Goal: Use online tool/utility: Utilize a website feature to perform a specific function

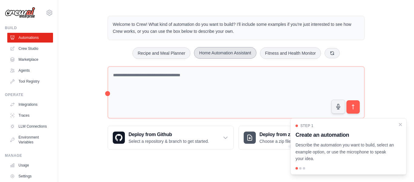
click at [214, 52] on button "Home Automation Assistant" at bounding box center [225, 53] width 62 height 12
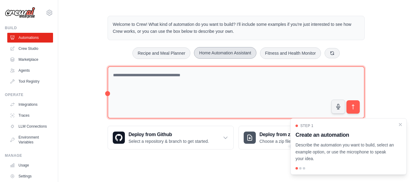
type textarea "**********"
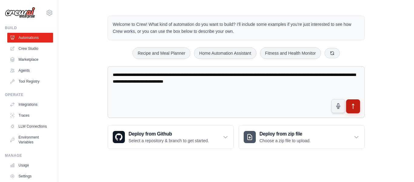
click at [351, 109] on icon "submit" at bounding box center [353, 106] width 6 height 6
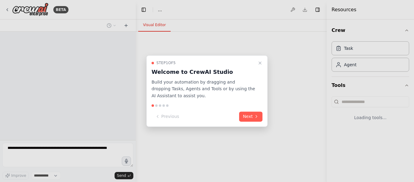
select select "****"
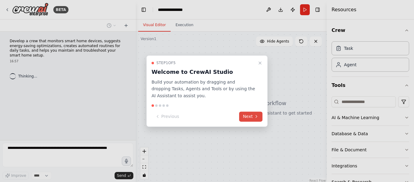
click at [247, 120] on button "Next" at bounding box center [250, 116] width 23 height 10
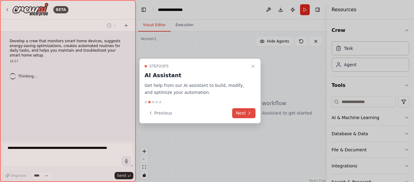
click at [247, 120] on div "Step 2 of 5 AI Assistant Get help from our AI assistant to build, modify, and o…" at bounding box center [200, 91] width 121 height 65
click at [245, 116] on button "Next" at bounding box center [243, 113] width 23 height 10
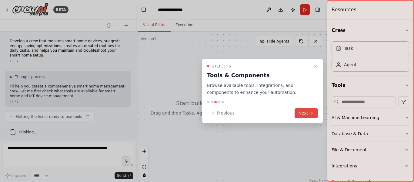
click at [313, 113] on icon at bounding box center [312, 112] width 5 height 5
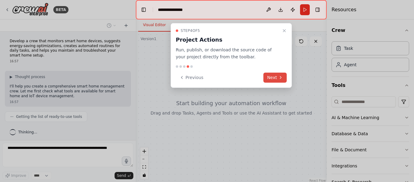
click at [274, 80] on button "Next" at bounding box center [275, 78] width 23 height 10
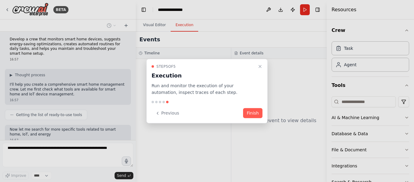
scroll to position [38, 0]
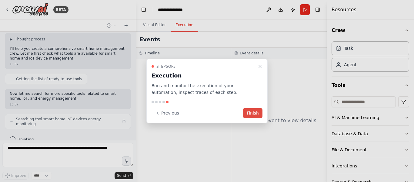
click at [255, 111] on button "Finish" at bounding box center [252, 113] width 19 height 10
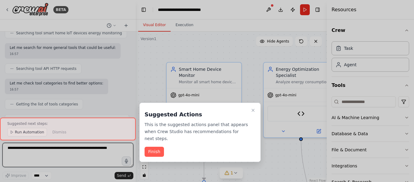
scroll to position [1041, 0]
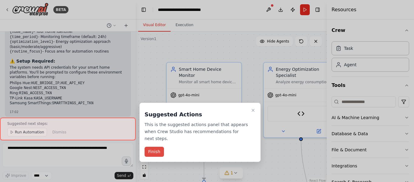
click at [154, 147] on button "Finish" at bounding box center [154, 152] width 19 height 10
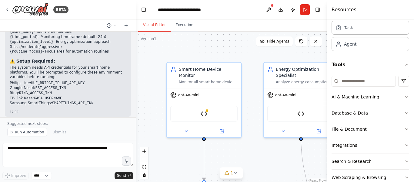
scroll to position [34, 0]
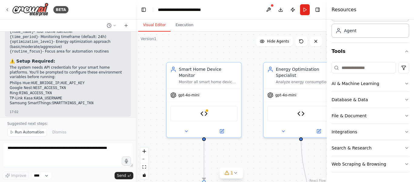
click at [254, 85] on div ".deletable-edge-delete-btn { width: 20px; height: 20px; border: 0px solid #ffff…" at bounding box center [231, 108] width 191 height 152
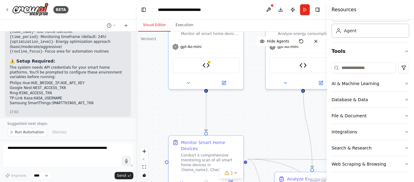
drag, startPoint x: 254, startPoint y: 85, endPoint x: 256, endPoint y: 37, distance: 48.3
click at [256, 37] on div ".deletable-edge-delete-btn { width: 20px; height: 20px; border: 0px solid #ffff…" at bounding box center [231, 108] width 191 height 152
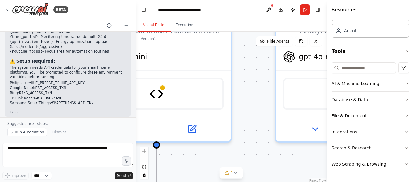
click at [244, 111] on div ".deletable-edge-delete-btn { width: 20px; height: 20px; border: 0px solid #ffff…" at bounding box center [231, 108] width 191 height 152
click at [282, 10] on button "Download" at bounding box center [281, 9] width 10 height 11
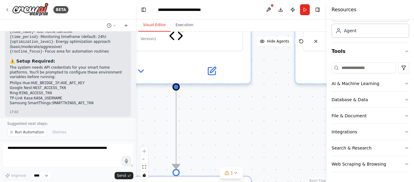
drag, startPoint x: 243, startPoint y: 131, endPoint x: 269, endPoint y: 59, distance: 77.2
click at [269, 59] on div ".deletable-edge-delete-btn { width: 20px; height: 20px; border: 0px solid #ffff…" at bounding box center [231, 108] width 191 height 152
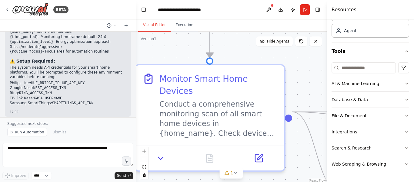
drag, startPoint x: 236, startPoint y: 122, endPoint x: 264, endPoint y: 25, distance: 100.3
click at [264, 25] on div "Visual Editor Execution Version 1 Show Tools Hide Agents .deletable-edge-delete…" at bounding box center [231, 100] width 191 height 162
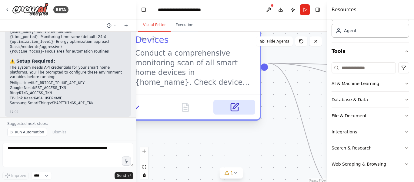
drag, startPoint x: 272, startPoint y: 139, endPoint x: 228, endPoint y: 89, distance: 66.8
click at [228, 100] on button at bounding box center [235, 107] width 42 height 15
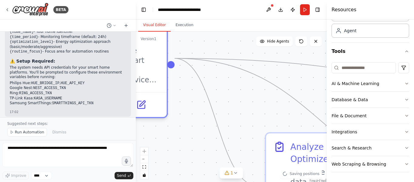
drag, startPoint x: 279, startPoint y: 100, endPoint x: 197, endPoint y: 95, distance: 81.4
click at [197, 95] on div ".deletable-edge-delete-btn { width: 20px; height: 20px; border: 0px solid #ffff…" at bounding box center [231, 108] width 191 height 152
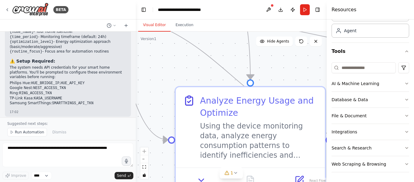
drag, startPoint x: 255, startPoint y: 106, endPoint x: 165, endPoint y: 59, distance: 101.5
click at [165, 59] on div ".deletable-edge-delete-btn { width: 20px; height: 20px; border: 0px solid #ffff…" at bounding box center [231, 108] width 191 height 152
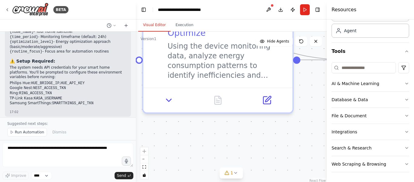
drag, startPoint x: 288, startPoint y: 76, endPoint x: 255, endPoint y: -3, distance: 86.1
click at [255, 0] on html "BETA Develop a crew that monitors smart home devices, suggests energy-saving op…" at bounding box center [207, 91] width 414 height 182
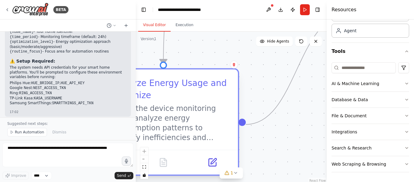
drag, startPoint x: 243, startPoint y: 111, endPoint x: 175, endPoint y: 160, distance: 83.5
click at [175, 160] on div "Analyze Energy Usage and Optimize Using the device monitoring data, analyze ene…" at bounding box center [164, 124] width 152 height 107
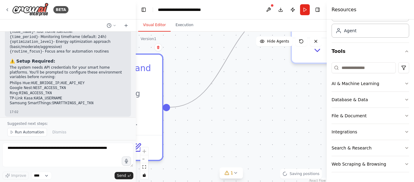
drag, startPoint x: 278, startPoint y: 116, endPoint x: 214, endPoint y: 112, distance: 63.8
click at [214, 112] on div ".deletable-edge-delete-btn { width: 20px; height: 20px; border: 0px solid #ffff…" at bounding box center [231, 108] width 191 height 152
click at [146, 159] on button "zoom out" at bounding box center [144, 159] width 8 height 8
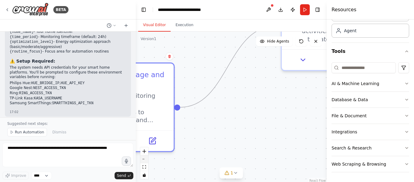
click at [146, 159] on button "zoom out" at bounding box center [144, 159] width 8 height 8
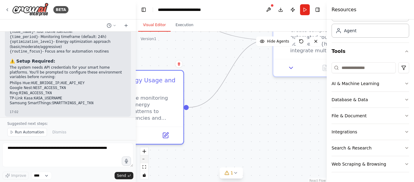
click at [146, 159] on button "zoom out" at bounding box center [144, 159] width 8 height 8
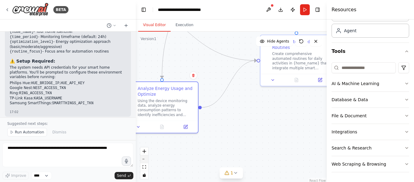
click at [146, 159] on button "zoom out" at bounding box center [144, 159] width 8 height 8
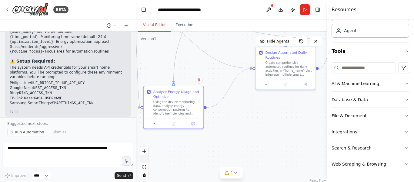
click at [146, 159] on button "zoom out" at bounding box center [144, 159] width 8 height 8
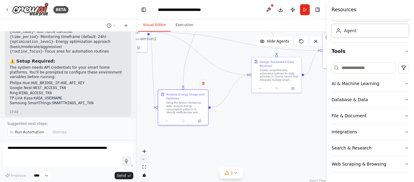
click at [146, 159] on button "zoom out" at bounding box center [144, 159] width 8 height 8
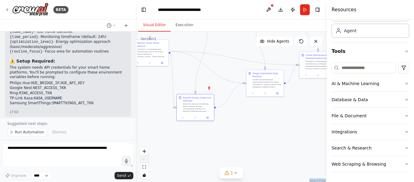
click at [146, 159] on div "React Flow controls" at bounding box center [144, 163] width 8 height 32
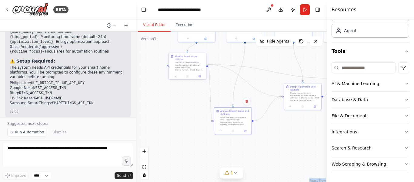
drag, startPoint x: 251, startPoint y: 115, endPoint x: 293, endPoint y: 136, distance: 46.7
click at [293, 136] on div ".deletable-edge-delete-btn { width: 20px; height: 20px; border: 0px solid #ffff…" at bounding box center [231, 108] width 191 height 152
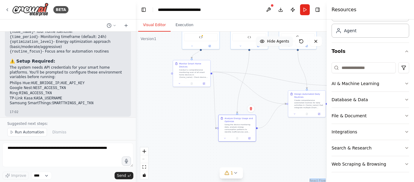
click at [276, 44] on button "Hide Agents" at bounding box center [274, 41] width 37 height 10
click at [276, 44] on button "Show Agents" at bounding box center [274, 41] width 38 height 10
click at [266, 86] on div ".deletable-edge-delete-btn { width: 20px; height: 20px; border: 0px solid #ffff…" at bounding box center [231, 108] width 191 height 152
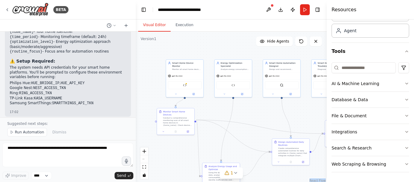
drag, startPoint x: 193, startPoint y: 111, endPoint x: 177, endPoint y: 151, distance: 43.4
click at [177, 151] on div ".deletable-edge-delete-btn { width: 20px; height: 20px; border: 0px solid #ffff…" at bounding box center [231, 108] width 191 height 152
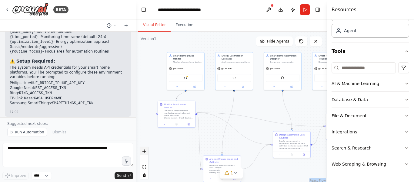
click at [144, 151] on icon "zoom in" at bounding box center [145, 151] width 4 height 4
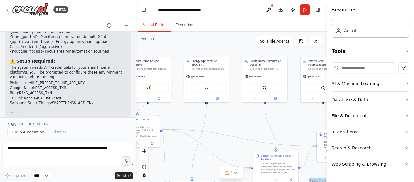
drag, startPoint x: 204, startPoint y: 90, endPoint x: 176, endPoint y: 106, distance: 32.3
click at [176, 106] on div ".deletable-edge-delete-btn { width: 20px; height: 20px; border: 0px solid #ffff…" at bounding box center [231, 108] width 191 height 152
drag, startPoint x: 302, startPoint y: 98, endPoint x: 297, endPoint y: 97, distance: 4.9
click at [297, 97] on div at bounding box center [316, 97] width 45 height 7
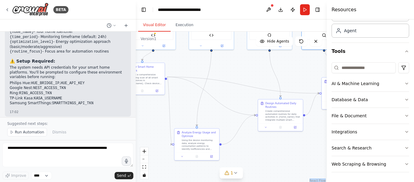
drag, startPoint x: 297, startPoint y: 119, endPoint x: 301, endPoint y: 63, distance: 56.0
click at [301, 63] on div ".deletable-edge-delete-btn { width: 20px; height: 20px; border: 0px solid #ffff…" at bounding box center [231, 108] width 191 height 152
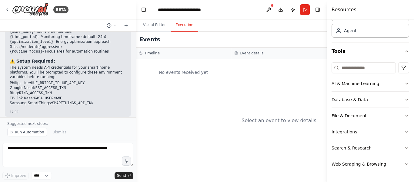
click at [188, 28] on button "Execution" at bounding box center [185, 25] width 28 height 13
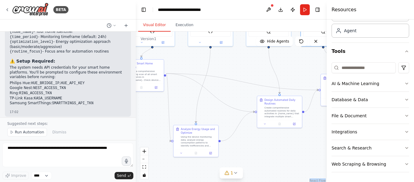
click at [159, 23] on button "Visual Editor" at bounding box center [154, 25] width 32 height 13
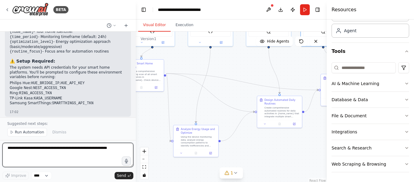
click at [105, 148] on textarea at bounding box center [67, 155] width 131 height 24
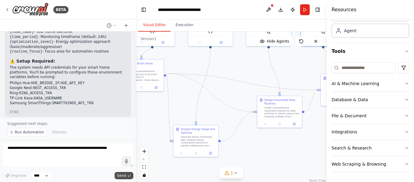
click at [121, 178] on button "Send" at bounding box center [124, 175] width 19 height 7
click at [34, 131] on span "Run Automation" at bounding box center [29, 132] width 29 height 5
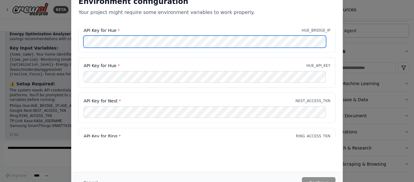
scroll to position [0, 0]
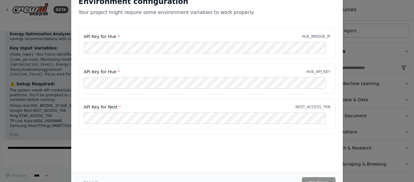
click at [28, 83] on div "Environment configuration Your project might require some environment variables…" at bounding box center [207, 91] width 414 height 182
click at [46, 34] on div "Environment configuration Your project might require some environment variables…" at bounding box center [207, 91] width 414 height 182
